Goal: Information Seeking & Learning: Learn about a topic

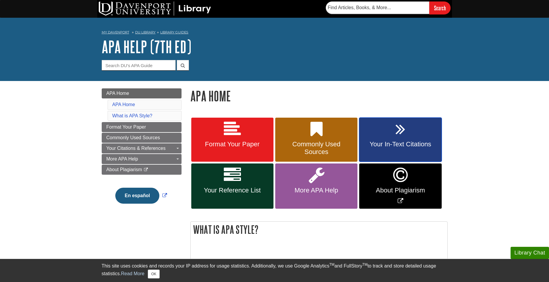
click at [400, 141] on span "Your In-Text Citations" at bounding box center [399, 144] width 73 height 8
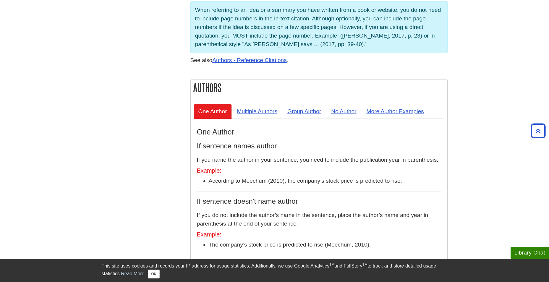
scroll to position [502, 0]
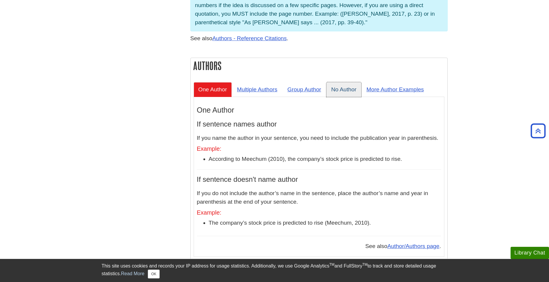
click at [346, 82] on link "No Author" at bounding box center [343, 89] width 35 height 14
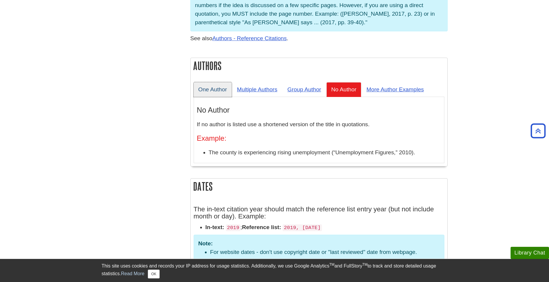
click at [215, 82] on link "One Author" at bounding box center [213, 89] width 38 height 14
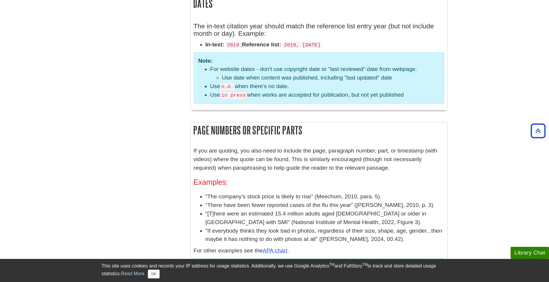
scroll to position [798, 0]
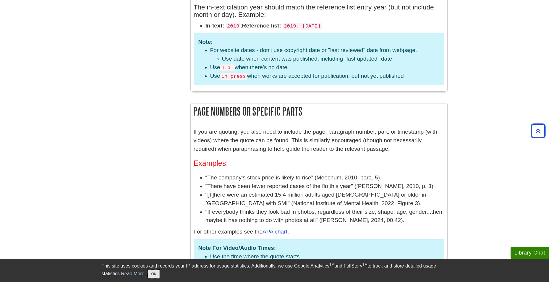
click at [155, 274] on button "OK" at bounding box center [154, 273] width 12 height 9
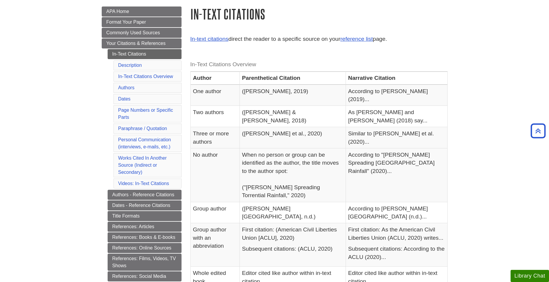
scroll to position [30, 0]
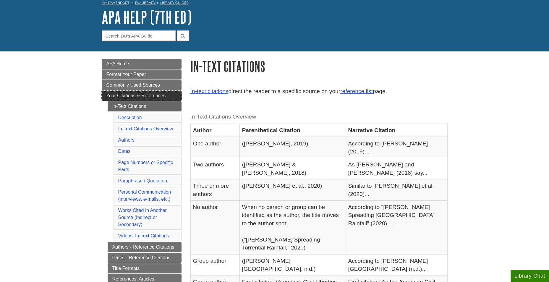
click at [147, 96] on span "Your Citations & References" at bounding box center [135, 95] width 59 height 5
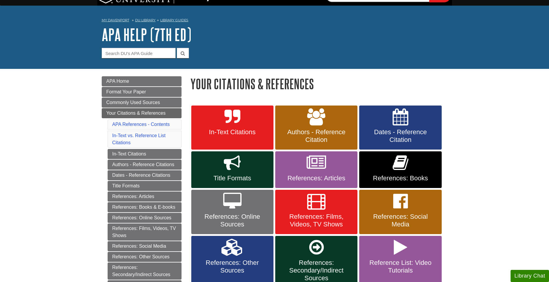
scroll to position [30, 0]
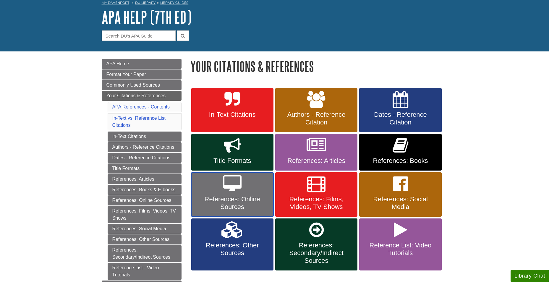
click at [246, 193] on link "References: Online Sources" at bounding box center [232, 194] width 82 height 44
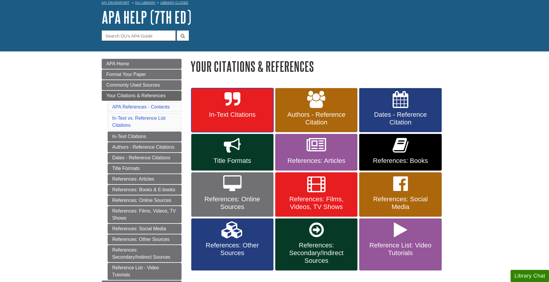
click at [215, 104] on link "In-Text Citations" at bounding box center [232, 110] width 82 height 44
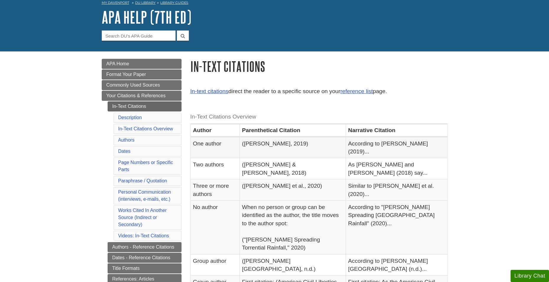
scroll to position [59, 0]
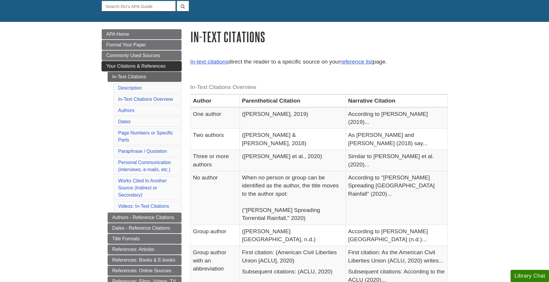
click at [154, 66] on span "Your Citations & References" at bounding box center [135, 66] width 59 height 5
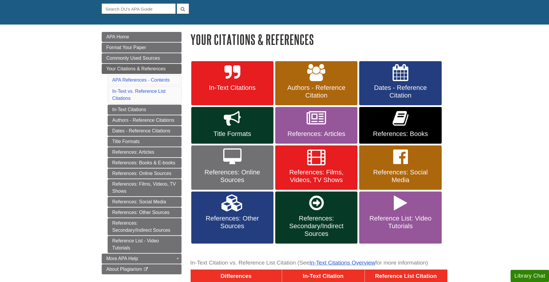
scroll to position [59, 0]
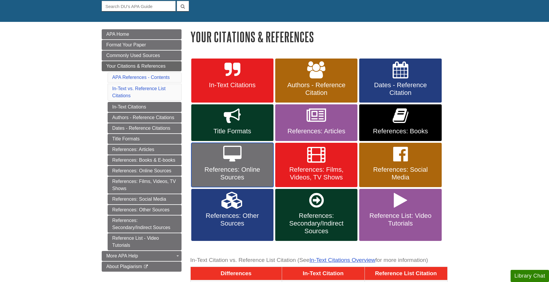
click at [235, 167] on span "References: Online Sources" at bounding box center [232, 173] width 73 height 15
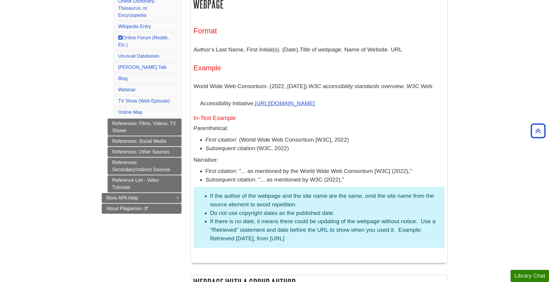
scroll to position [355, 0]
